Goal: Information Seeking & Learning: Learn about a topic

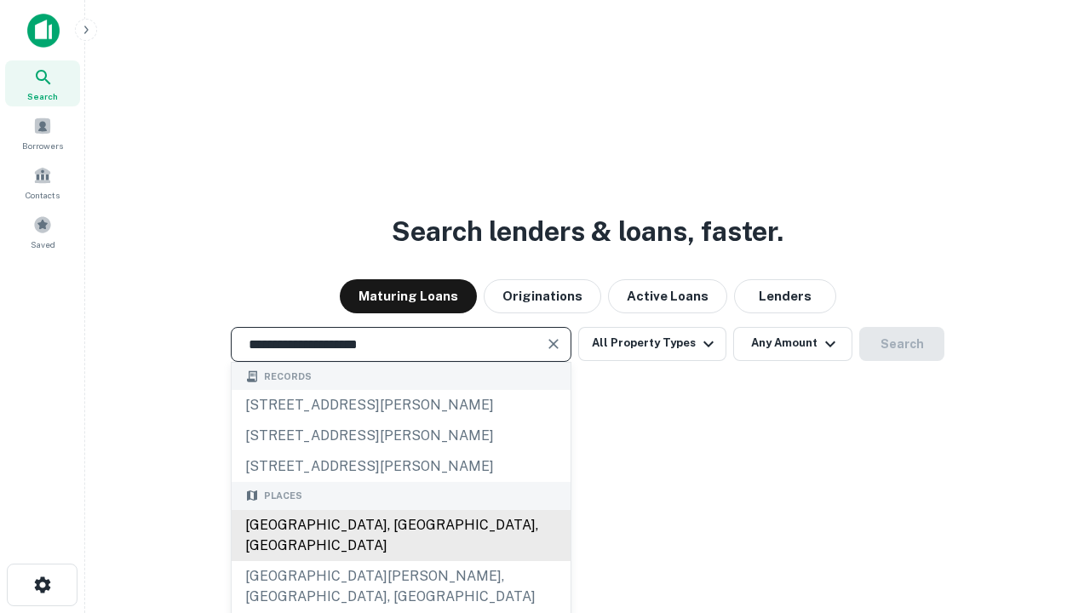
click at [400, 561] on div "Santa Monica, CA, USA" at bounding box center [401, 535] width 339 height 51
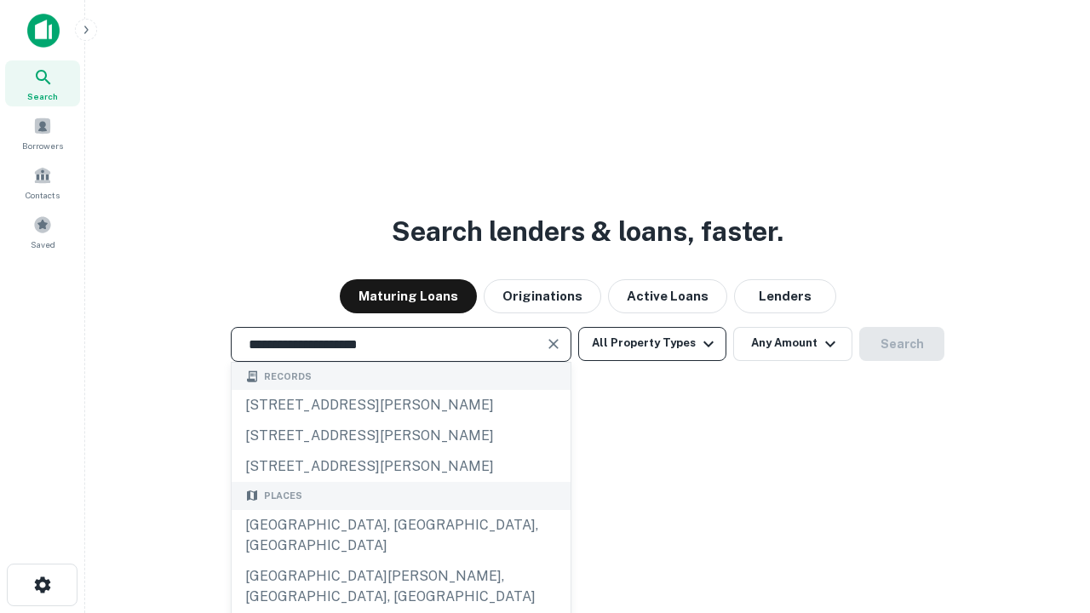
click at [652, 343] on button "All Property Types" at bounding box center [652, 344] width 148 height 34
type input "**********"
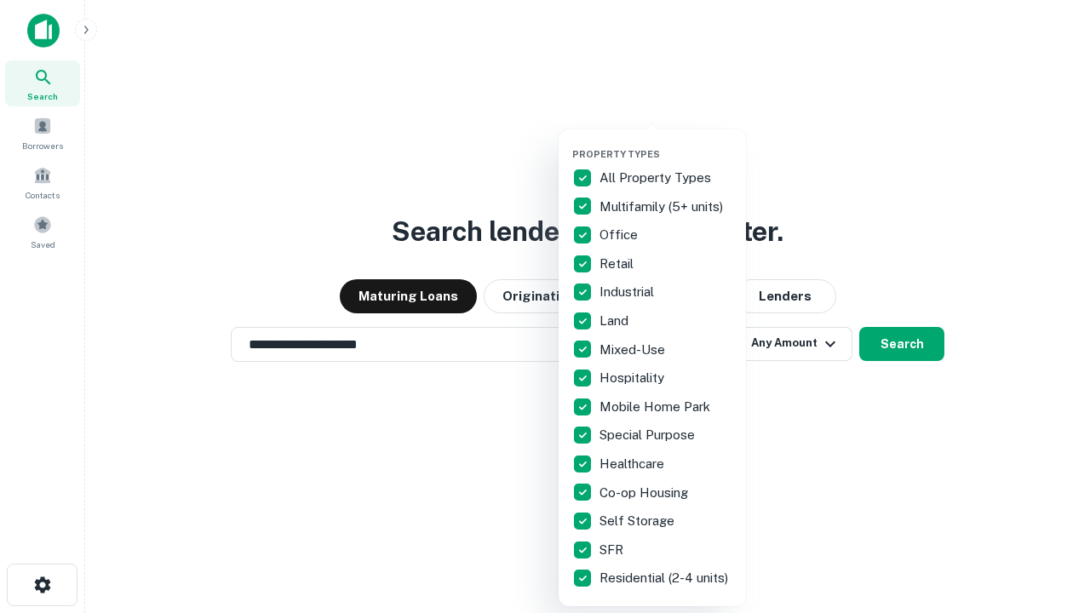
click at [666, 143] on button "button" at bounding box center [665, 143] width 187 height 1
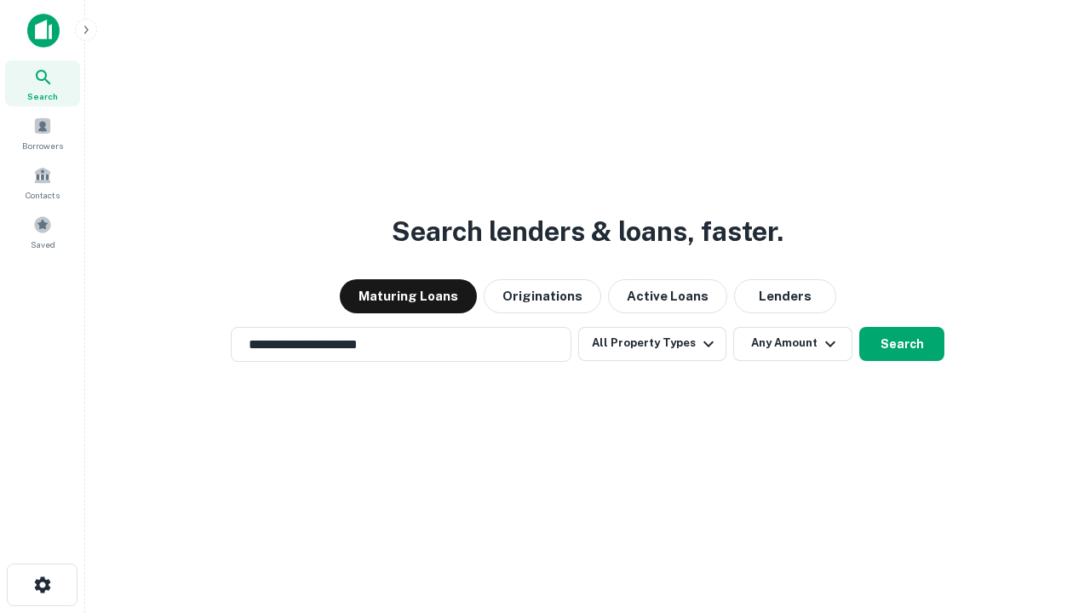
scroll to position [10, 205]
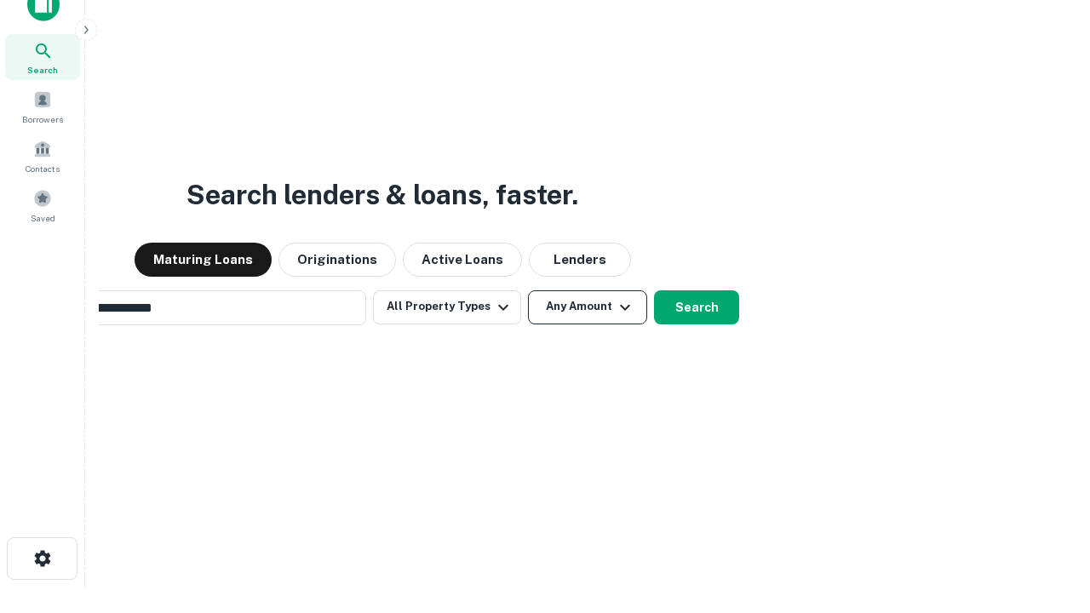
click at [528, 290] on button "Any Amount" at bounding box center [587, 307] width 119 height 34
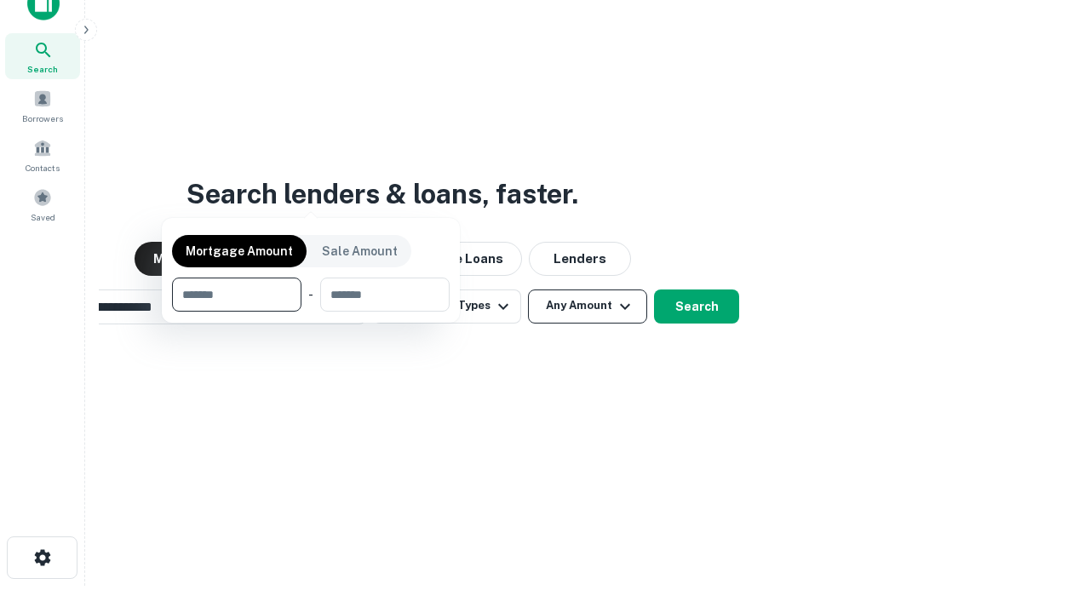
scroll to position [123, 482]
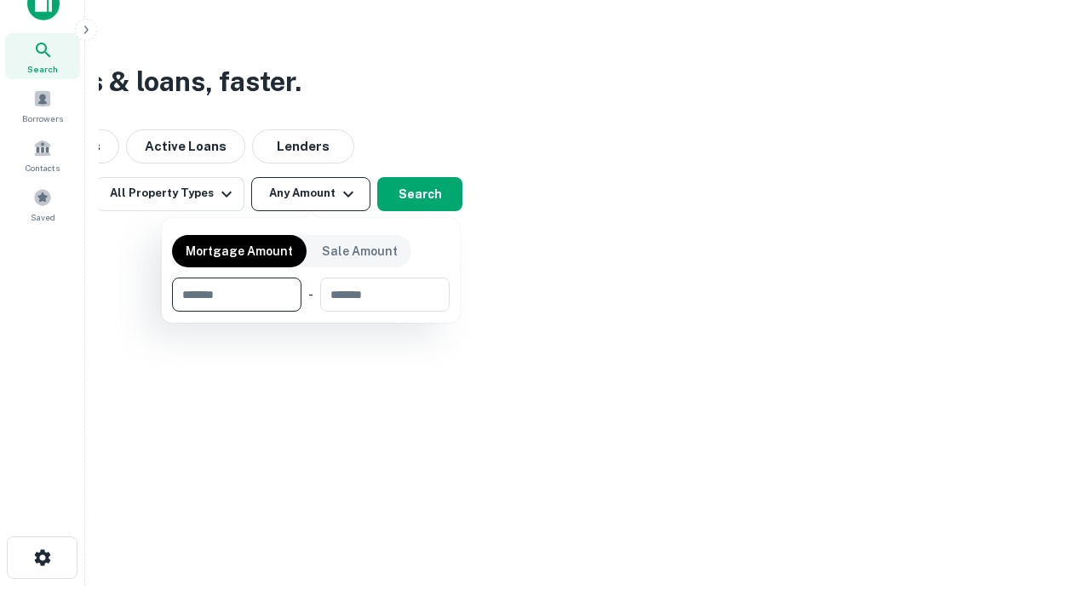
type input "*******"
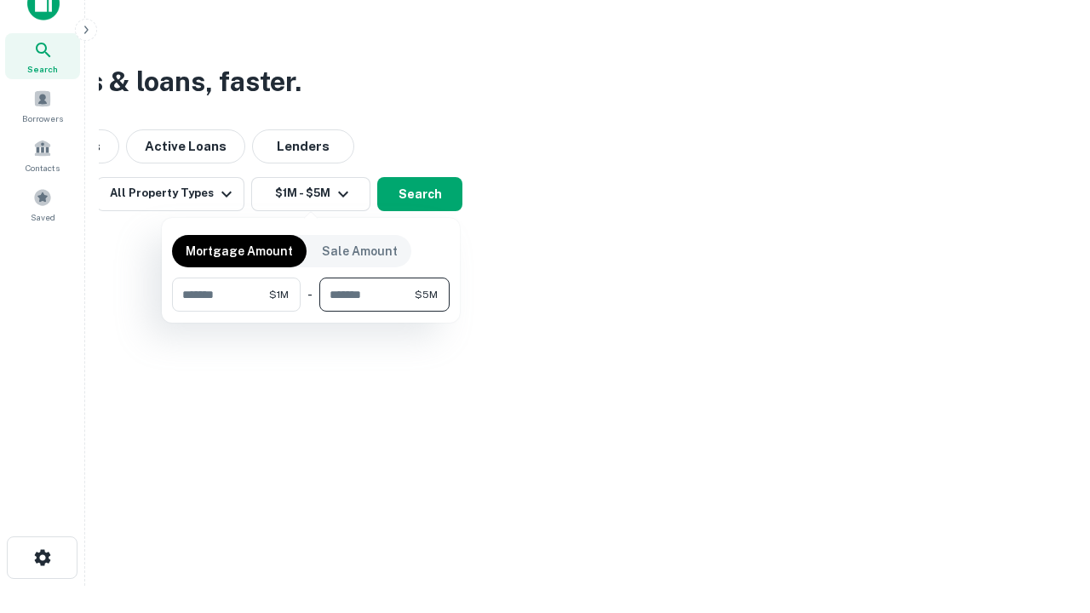
type input "*******"
click at [311, 312] on button "button" at bounding box center [311, 312] width 278 height 1
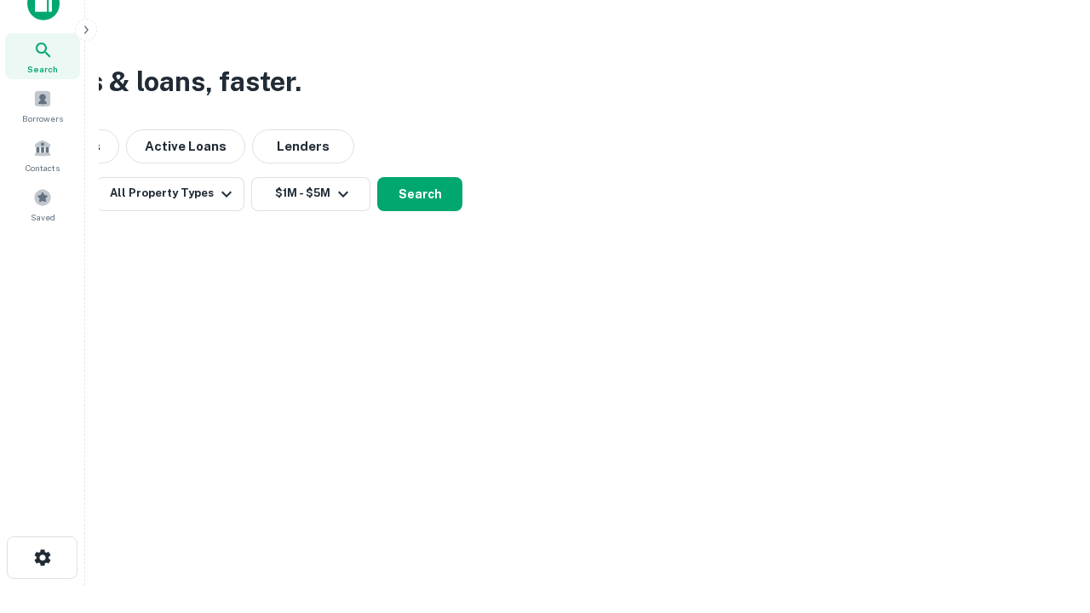
scroll to position [10, 314]
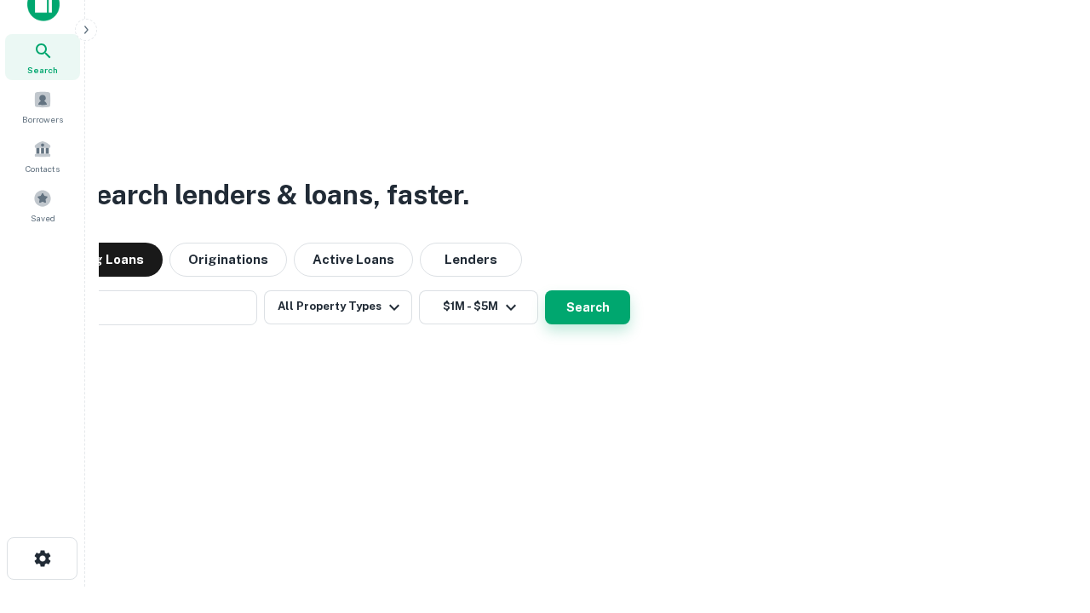
click at [545, 290] on button "Search" at bounding box center [587, 307] width 85 height 34
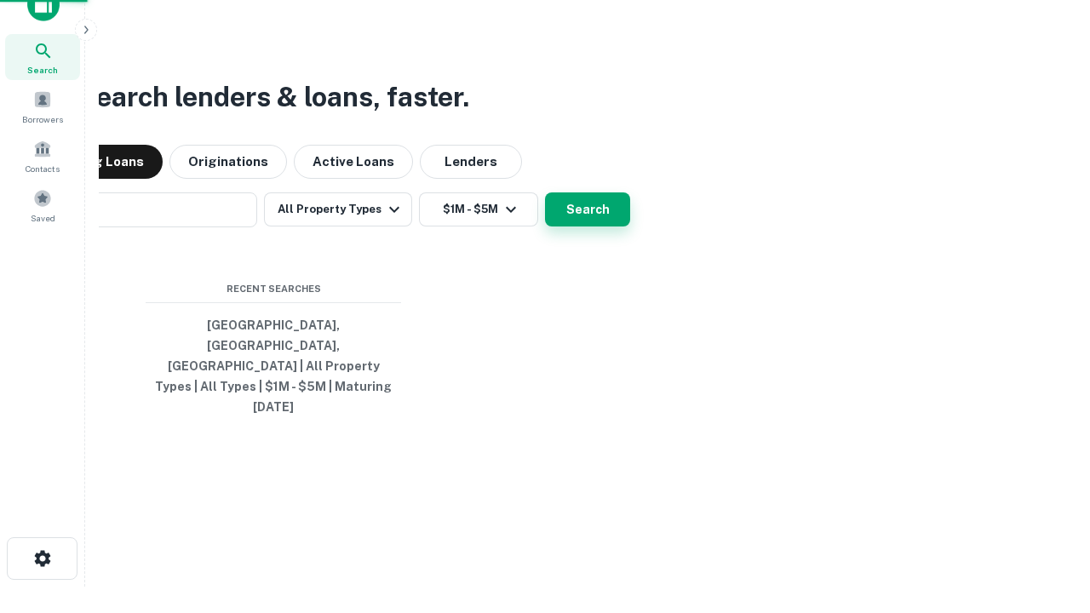
scroll to position [45, 482]
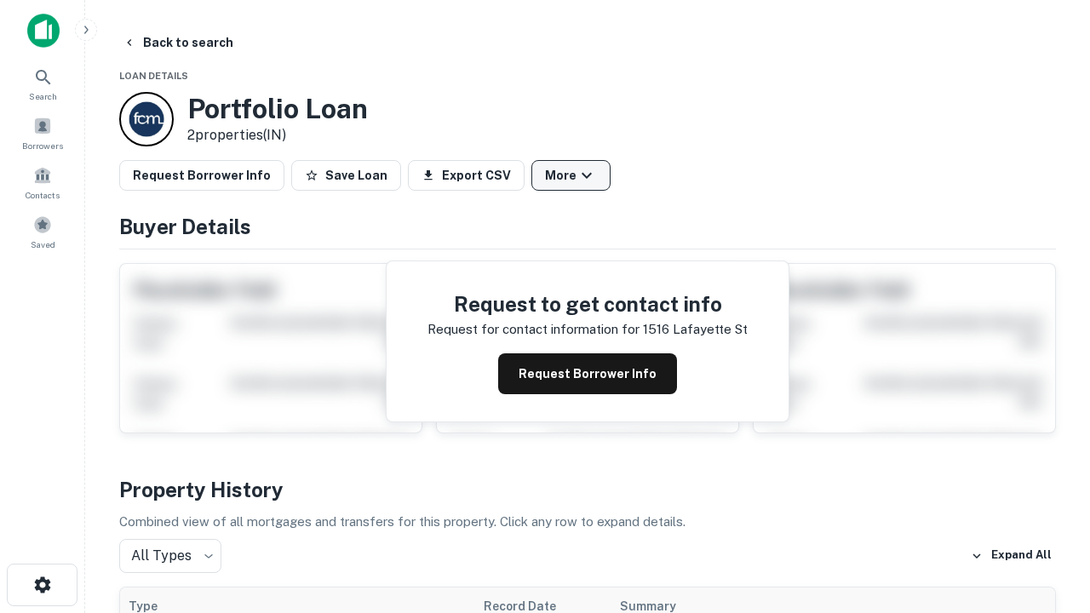
click at [571, 175] on button "More" at bounding box center [571, 175] width 79 height 31
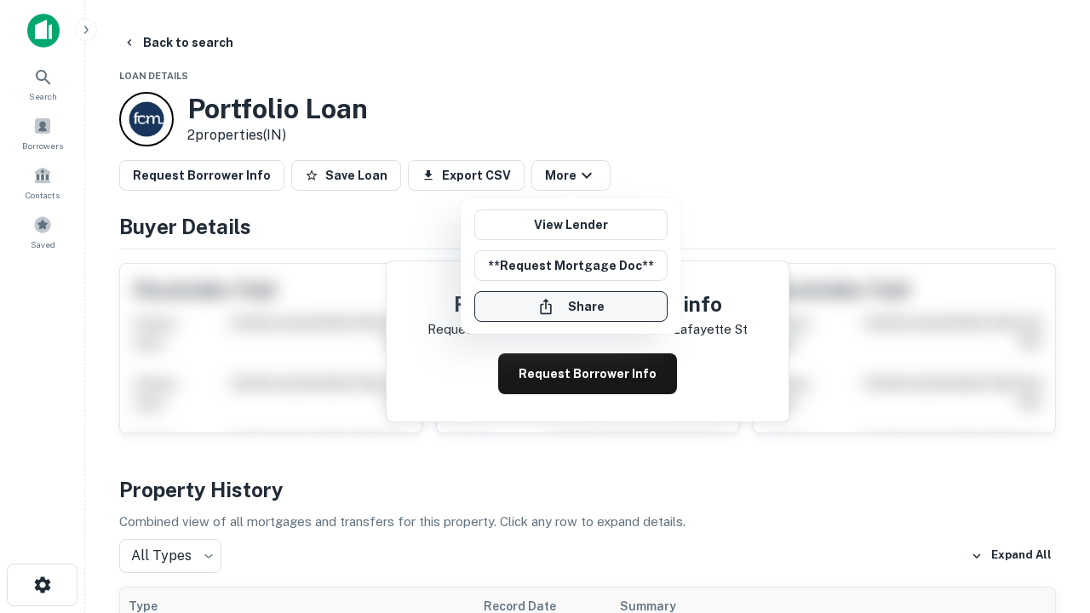
click at [571, 307] on button "Share" at bounding box center [570, 306] width 193 height 31
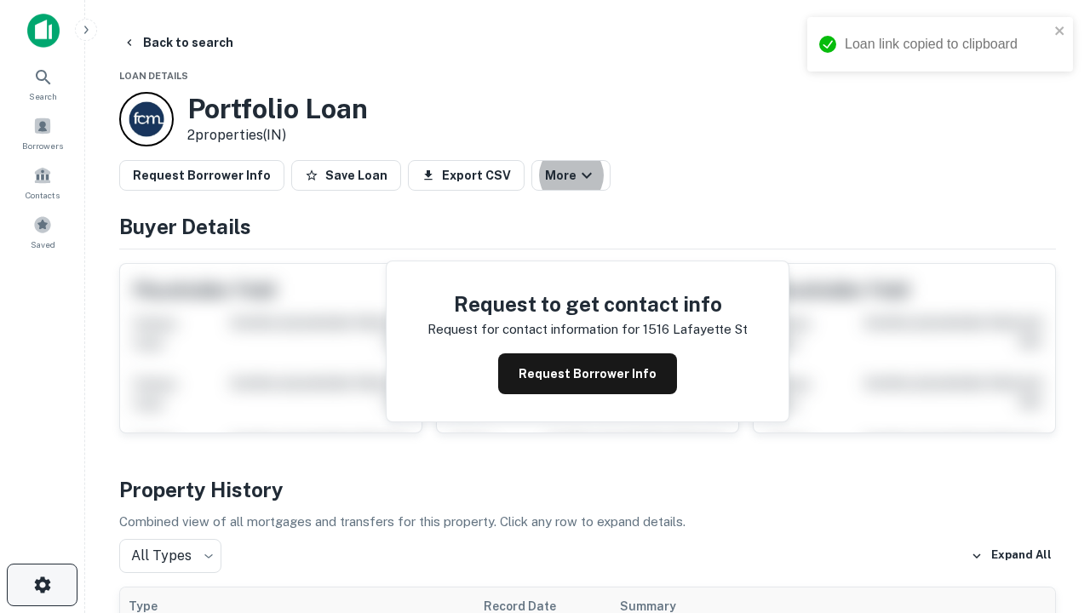
click at [42, 585] on icon "button" at bounding box center [42, 585] width 20 height 20
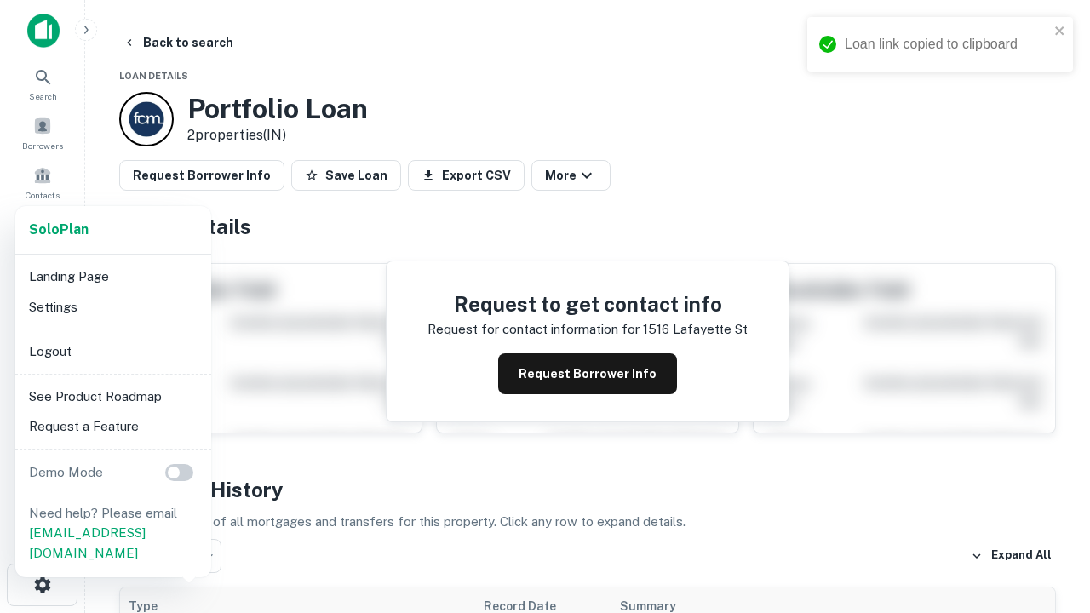
click at [112, 351] on li "Logout" at bounding box center [113, 351] width 182 height 31
